Goal: Transaction & Acquisition: Purchase product/service

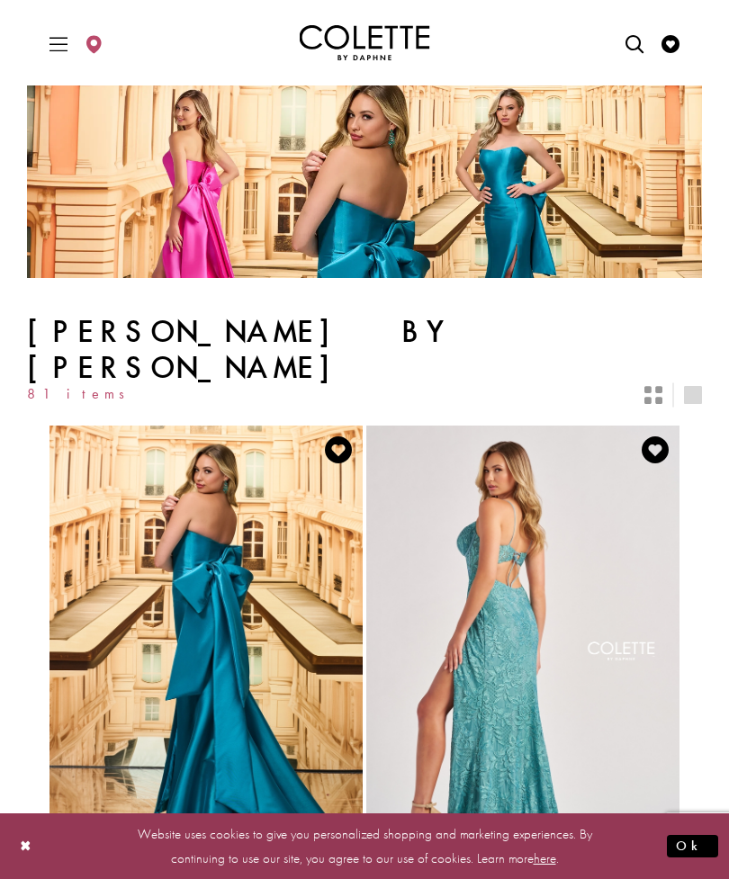
click at [678, 375] on div "Layout Controls" at bounding box center [693, 395] width 40 height 40
click at [654, 386] on icon "Switch layout to 2 columns" at bounding box center [653, 395] width 18 height 18
click at [53, 51] on icon "Toggle Main Navigation Menu" at bounding box center [58, 44] width 18 height 18
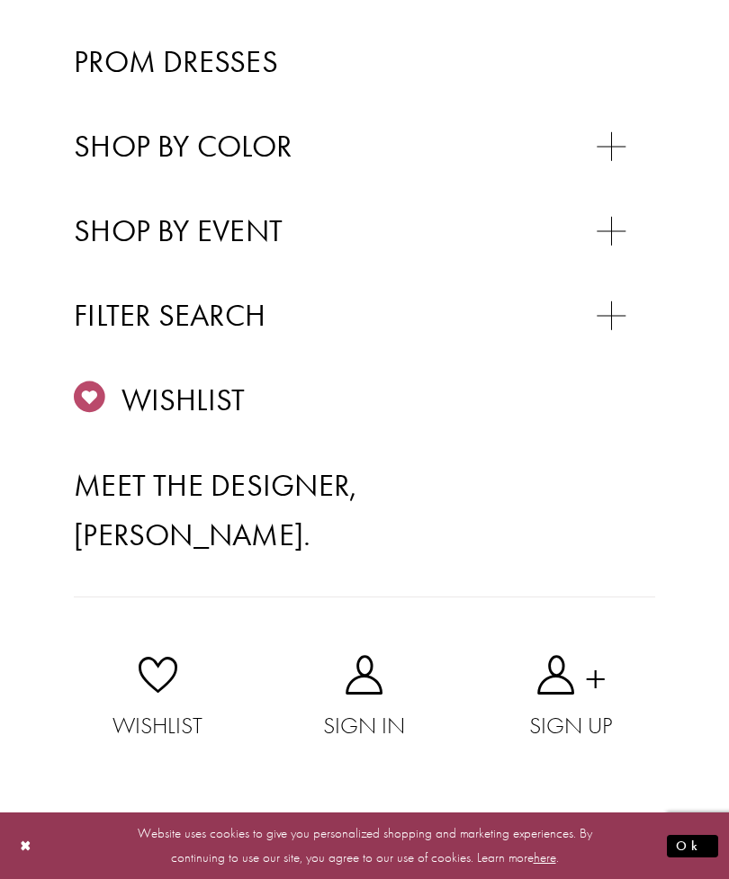
scroll to position [613, 0]
click at [0, 0] on div "Primary block" at bounding box center [0, 0] width 0 height 0
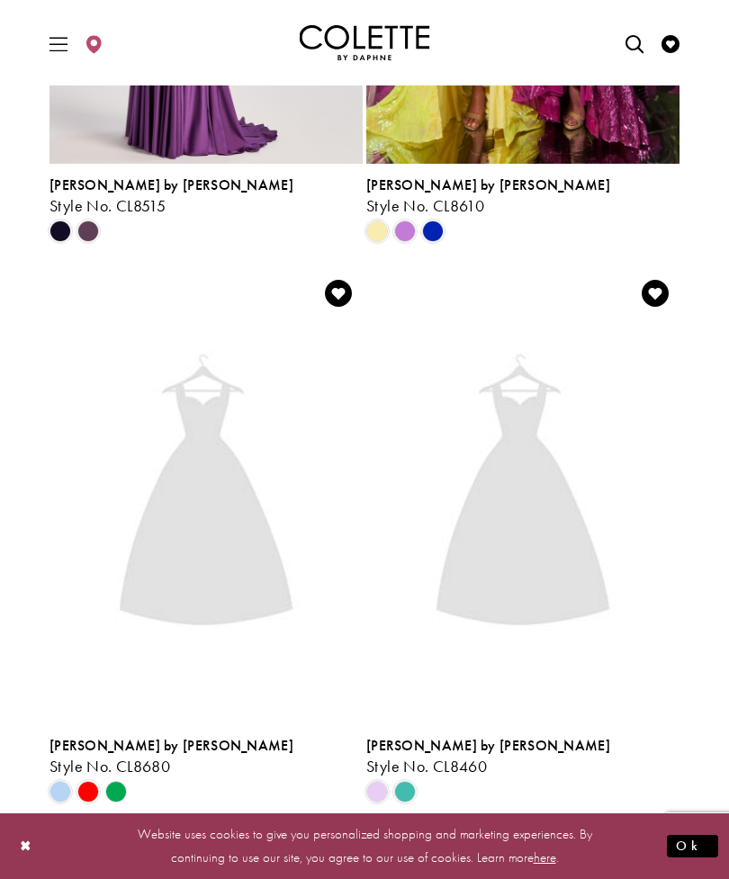
scroll to position [1688, 0]
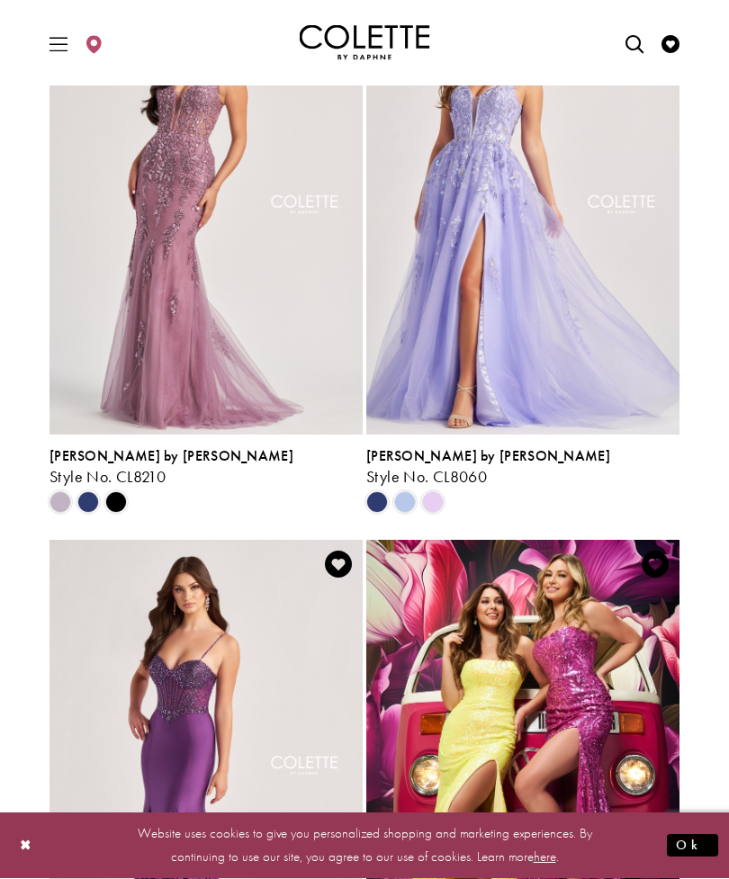
click at [55, 51] on icon "Toggle Main Navigation Menu" at bounding box center [58, 44] width 18 height 18
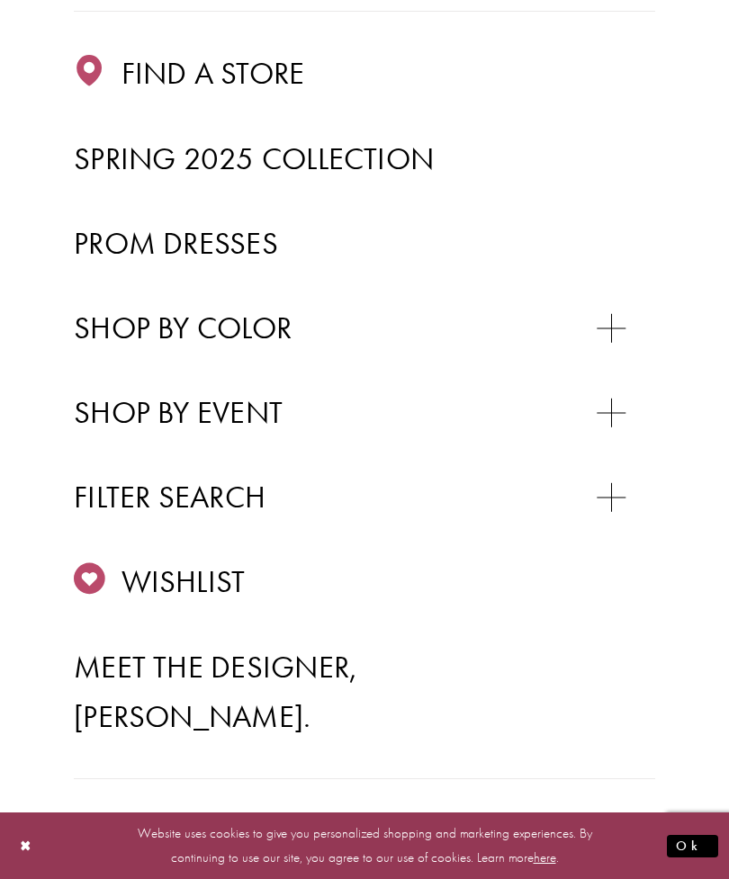
scroll to position [308, 0]
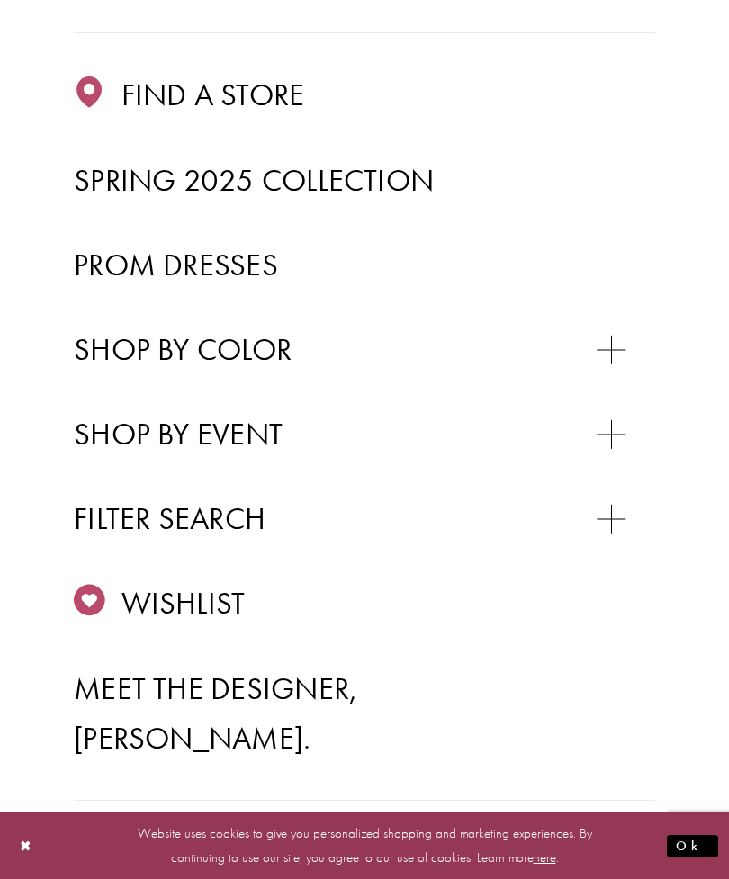
click at [271, 271] on span "Prom Dresses" at bounding box center [176, 265] width 204 height 40
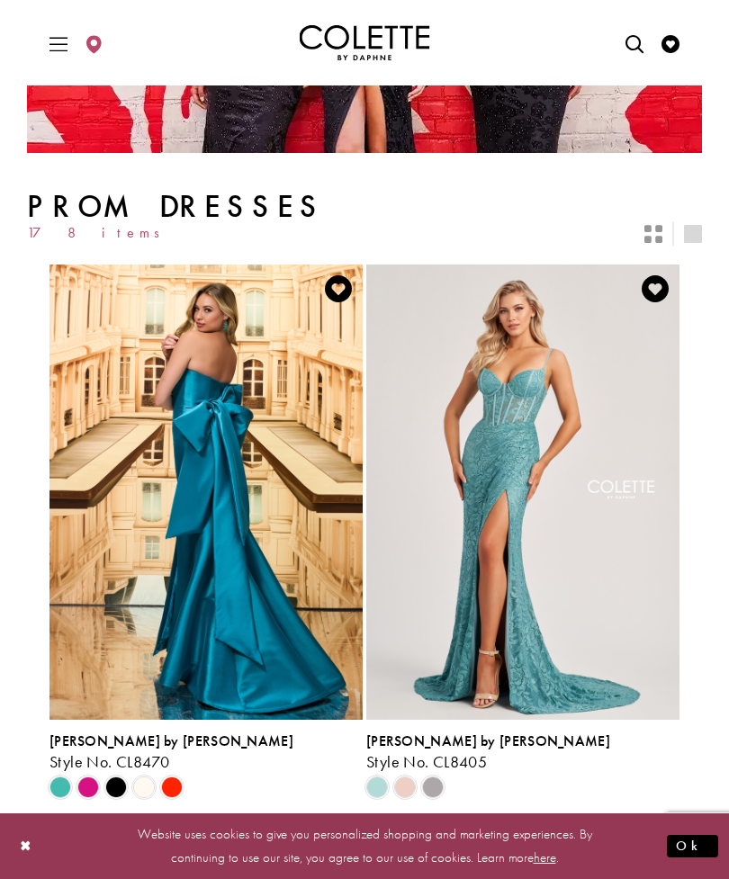
scroll to position [291, 0]
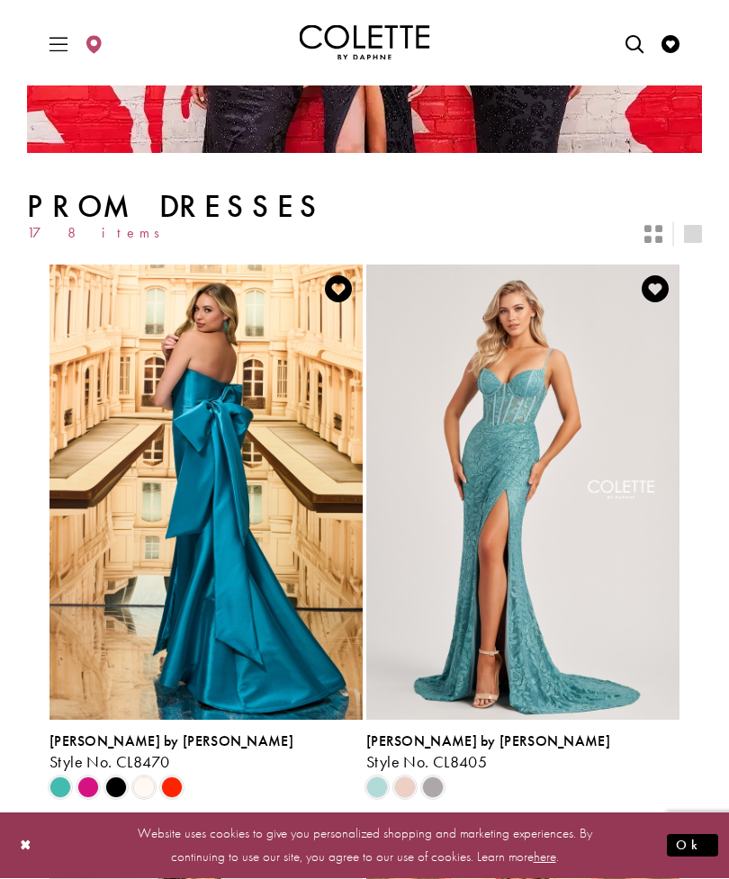
click at [655, 232] on icon "Switch layout to 2 columns" at bounding box center [653, 235] width 18 height 18
click at [689, 234] on icon "Switch layout to 1 columns" at bounding box center [693, 235] width 18 height 18
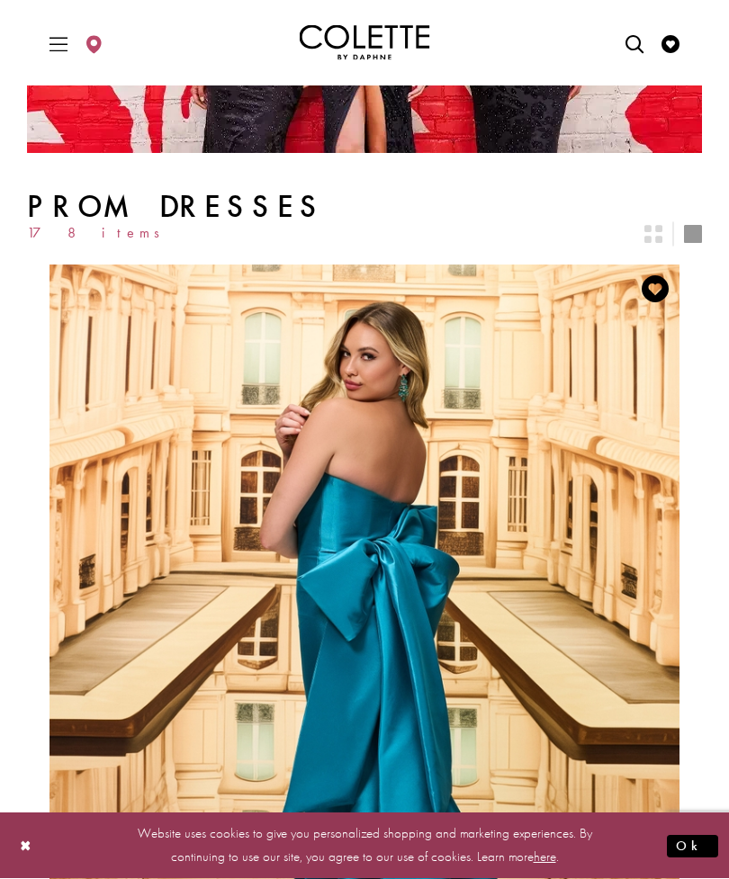
scroll to position [292, 0]
click at [661, 221] on div "Layout Controls" at bounding box center [653, 234] width 40 height 40
click at [660, 225] on icon "Switch layout to 2 columns" at bounding box center [653, 234] width 18 height 18
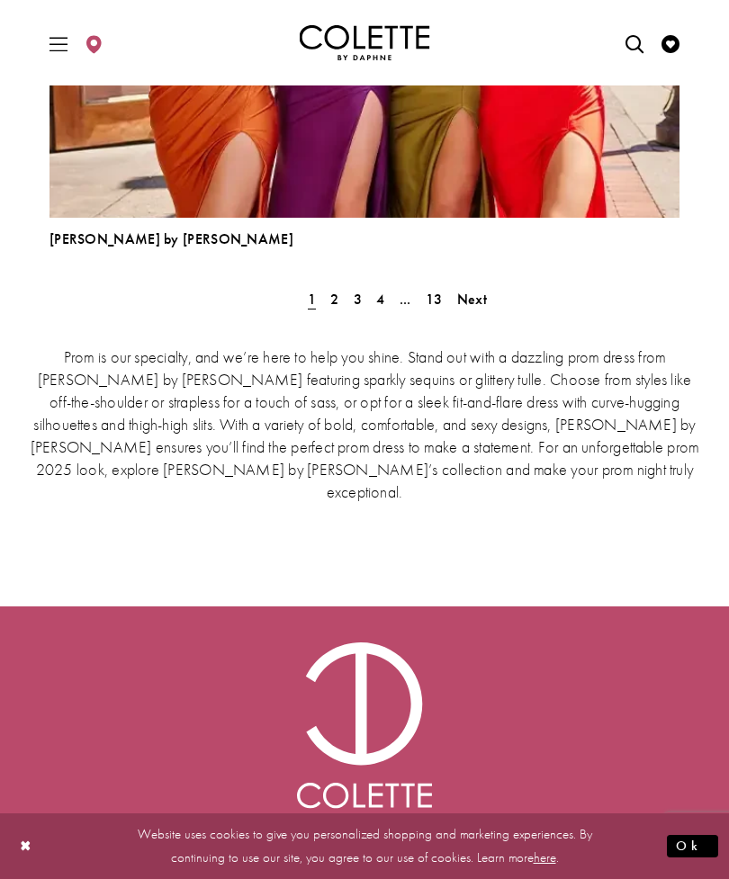
scroll to position [5202, 0]
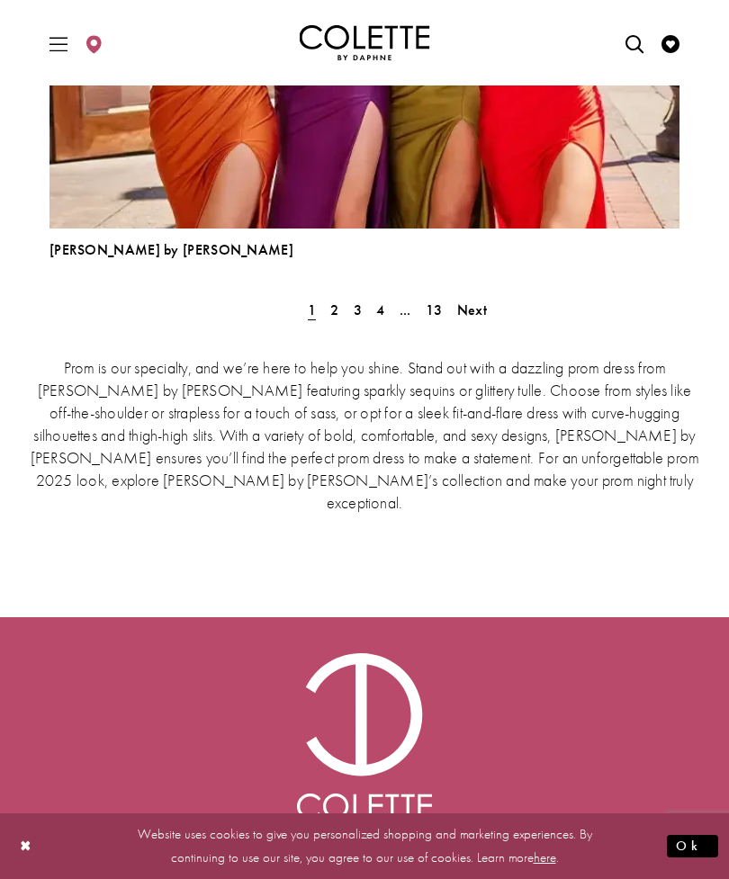
click at [332, 308] on span "2" at bounding box center [334, 309] width 8 height 19
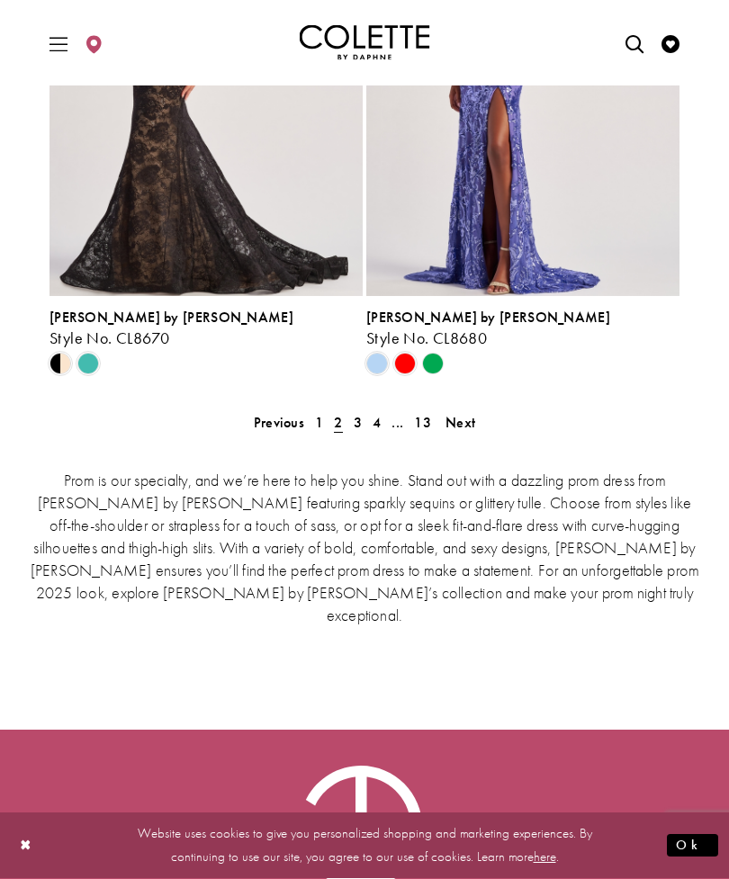
scroll to position [4079, 0]
click at [354, 420] on span "3" at bounding box center [357, 422] width 8 height 19
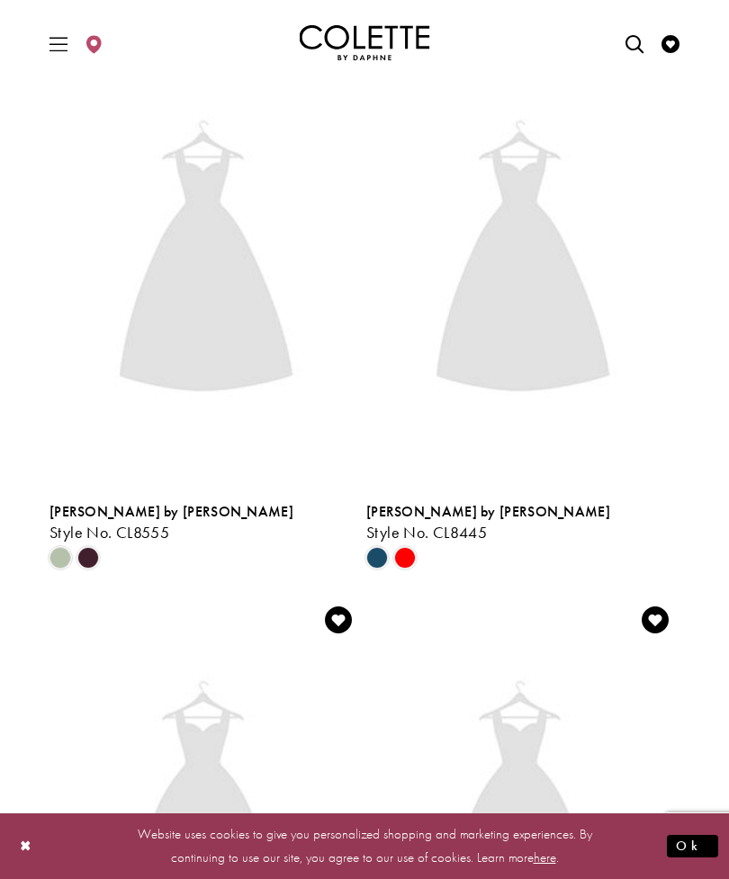
scroll to position [531, 0]
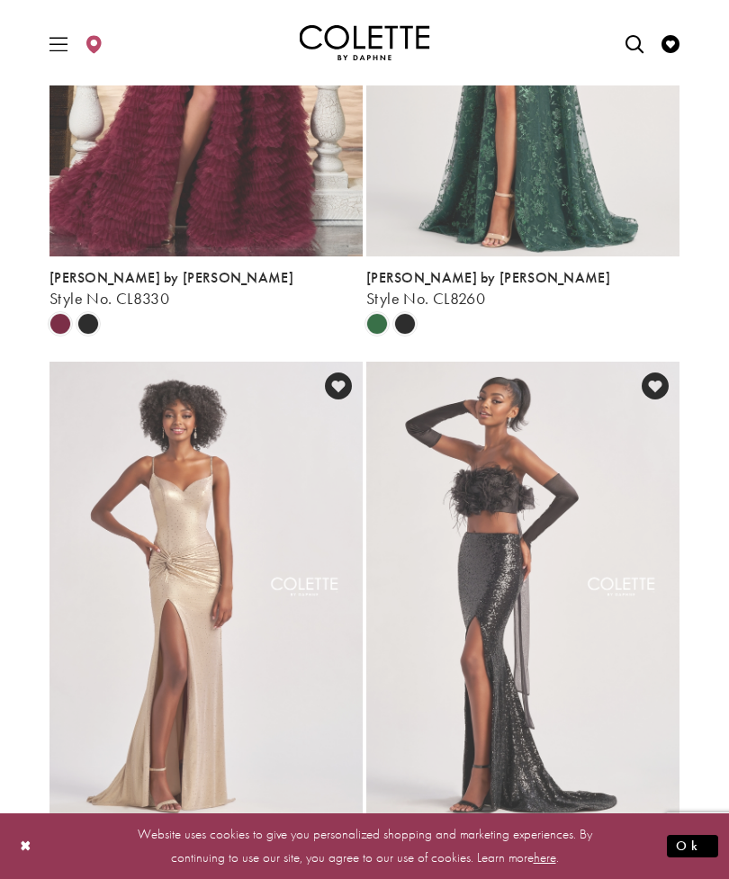
scroll to position [4137, 0]
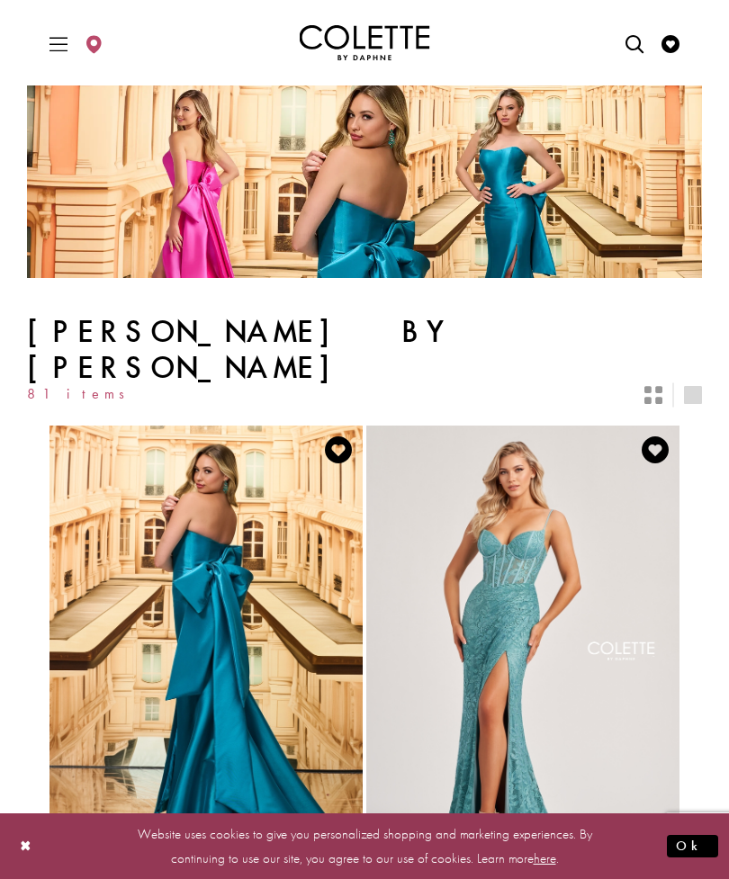
click at [713, 833] on div "Website uses cookies to give you personalized shopping and marketing experience…" at bounding box center [364, 845] width 729 height 67
click at [716, 849] on button "Ok" at bounding box center [692, 846] width 51 height 22
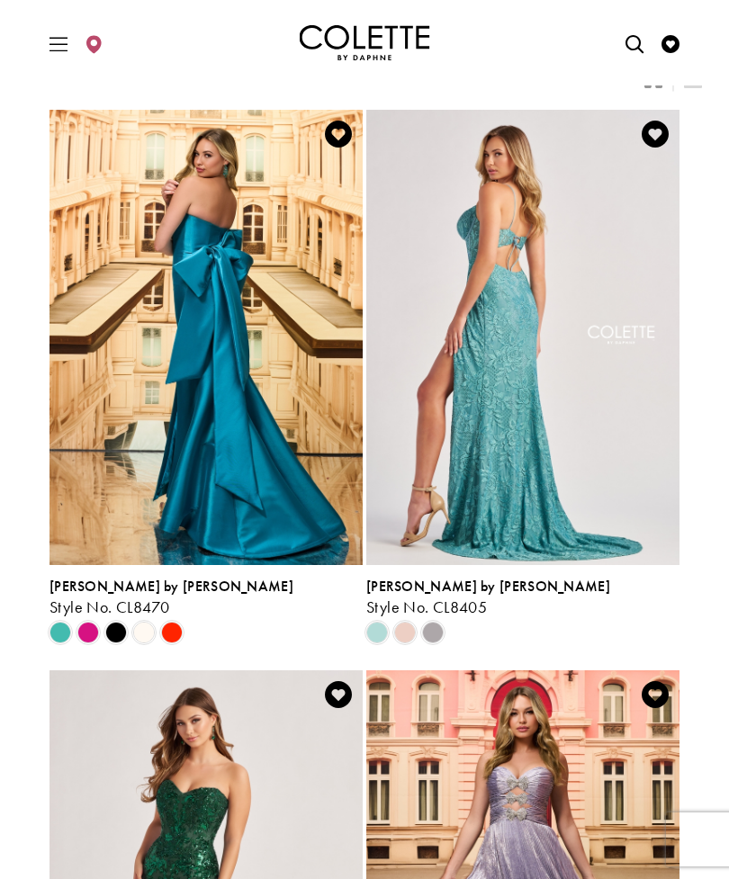
scroll to position [256, 0]
